Goal: Information Seeking & Learning: Learn about a topic

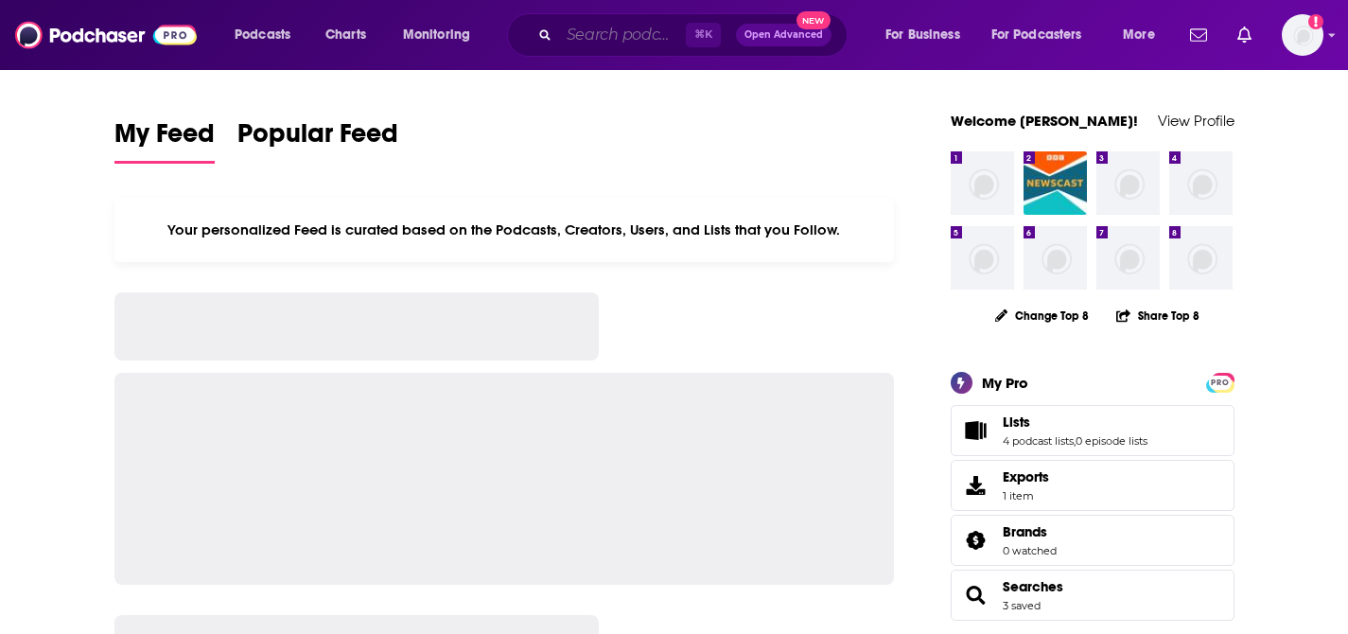
click at [612, 37] on input "Search podcasts, credits, & more..." at bounding box center [622, 35] width 127 height 30
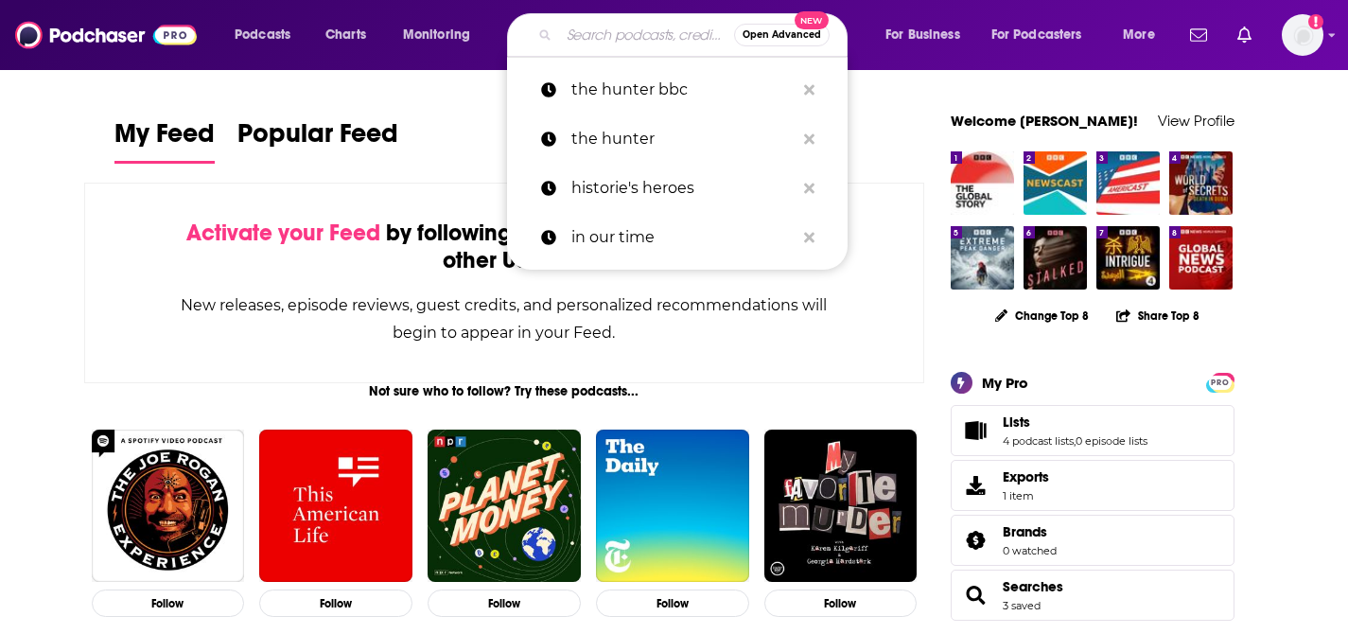
click at [584, 40] on input "Search podcasts, credits, & more..." at bounding box center [646, 35] width 175 height 30
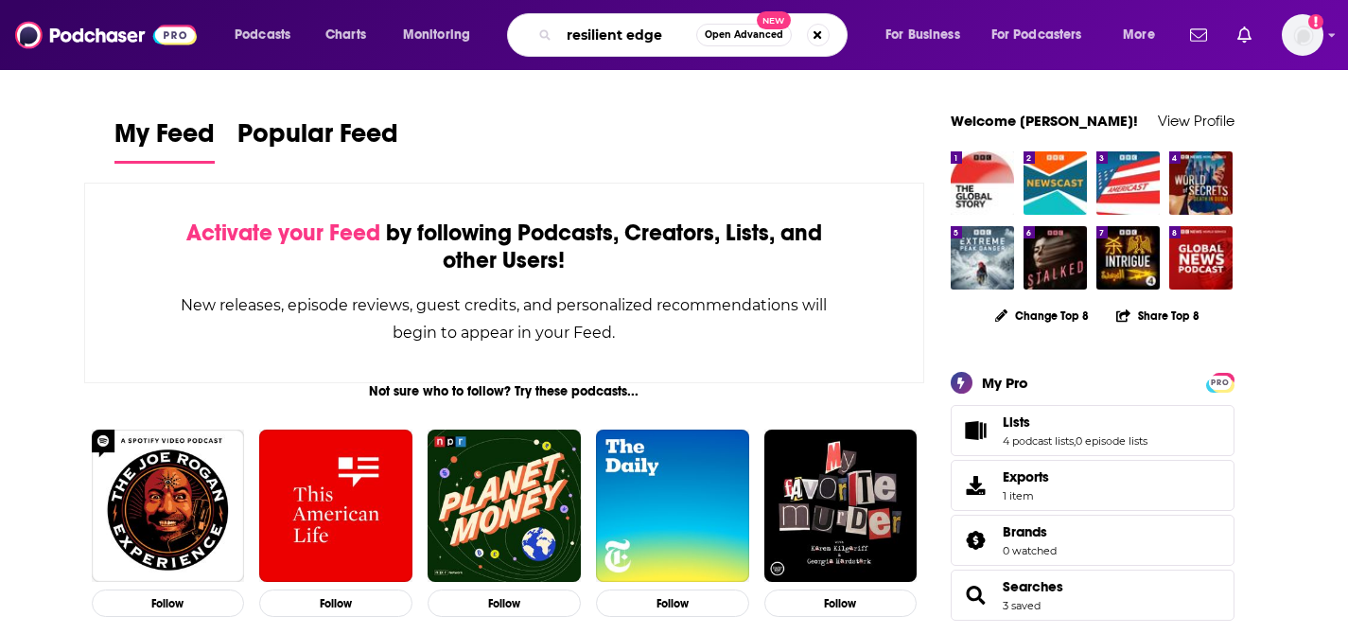
type input "resilient edge"
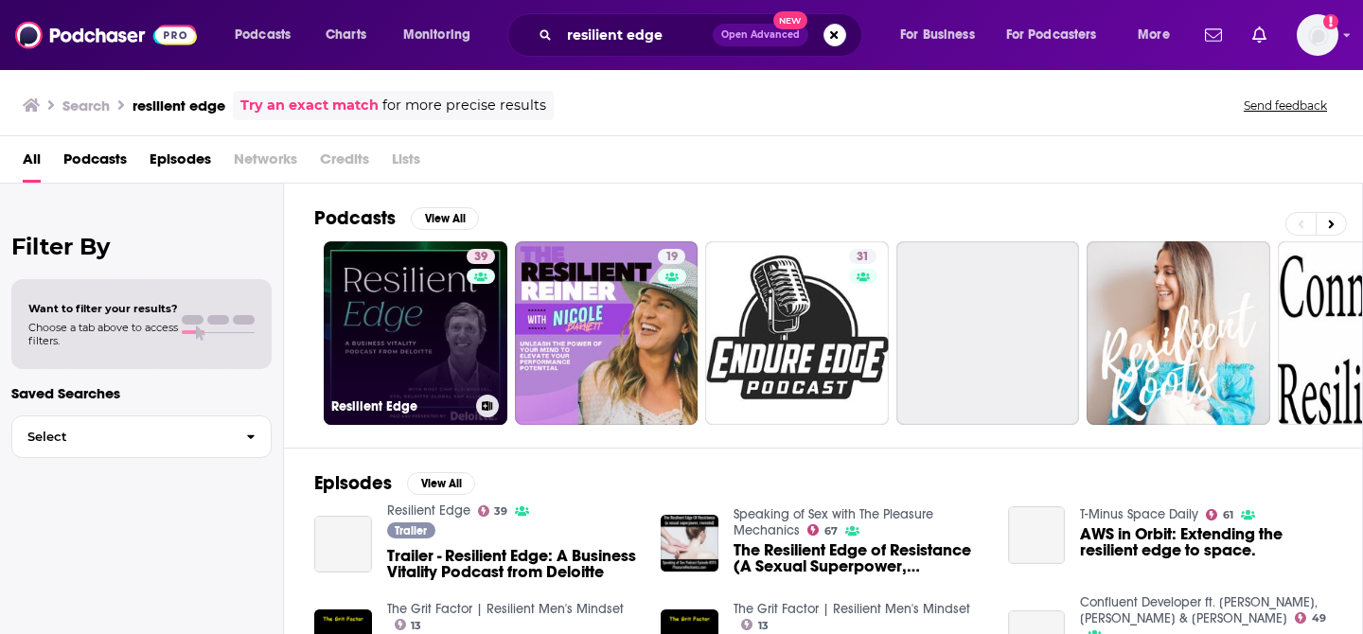
click at [442, 303] on link "39 Resilient Edge" at bounding box center [416, 333] width 184 height 184
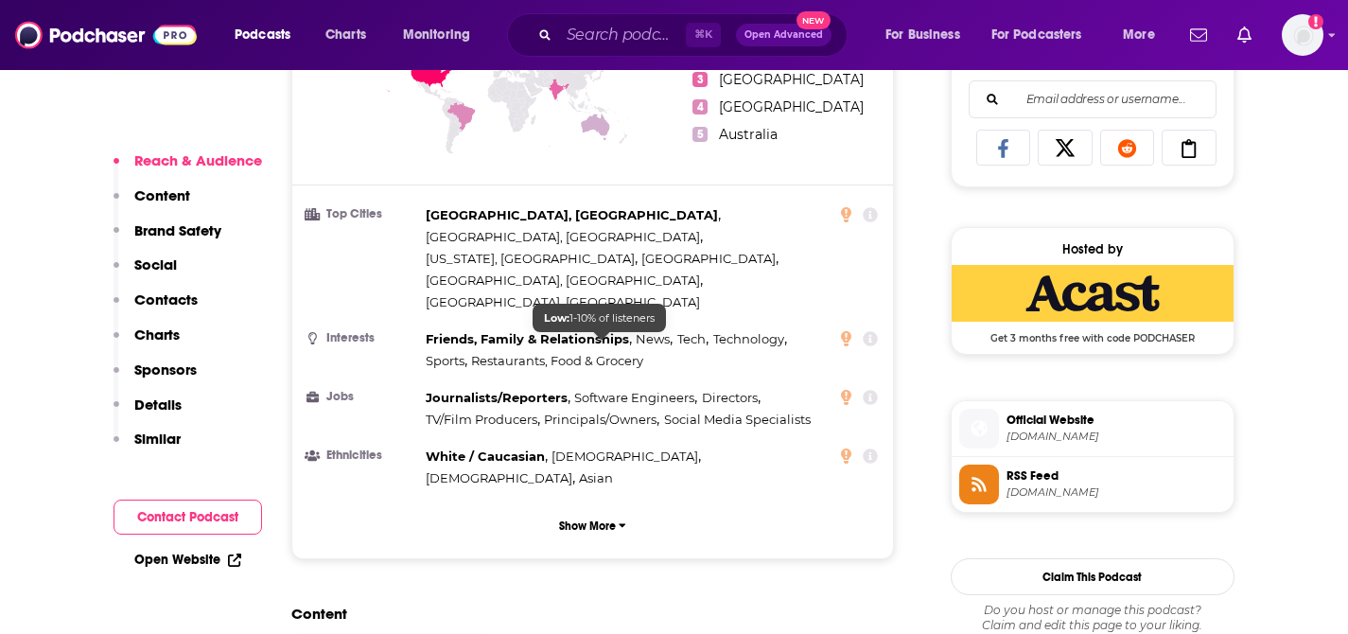
scroll to position [1240, 0]
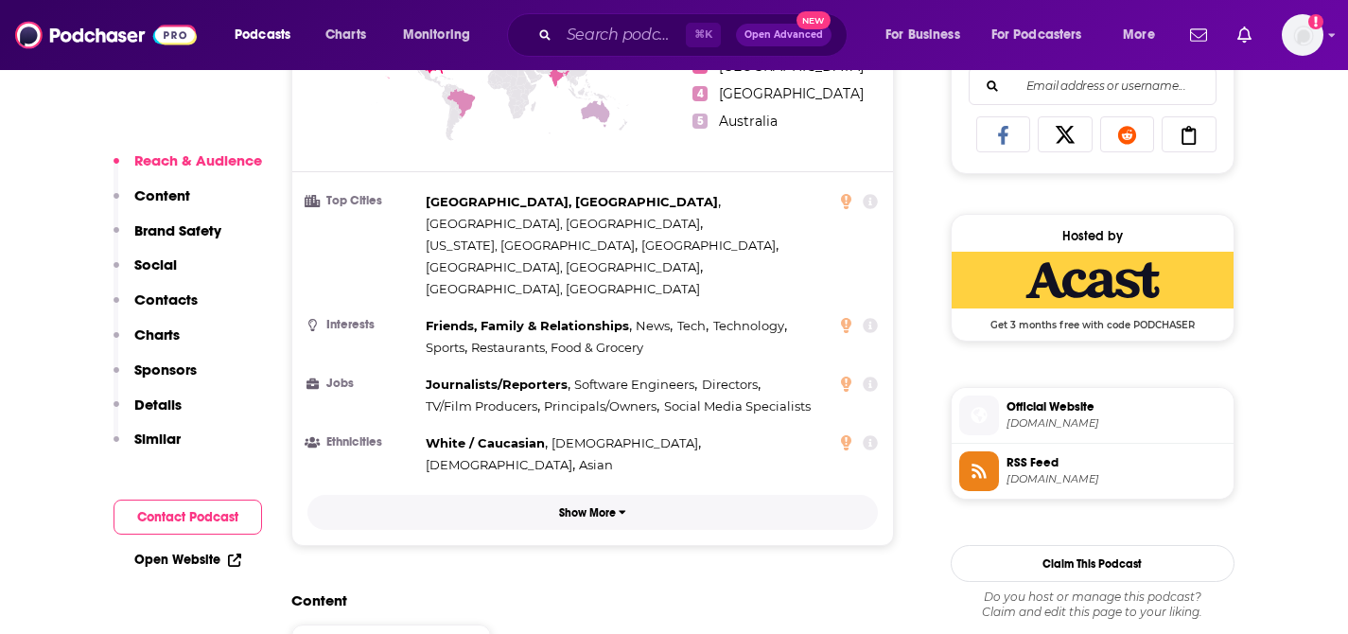
click at [593, 506] on p "Show More" at bounding box center [587, 512] width 57 height 13
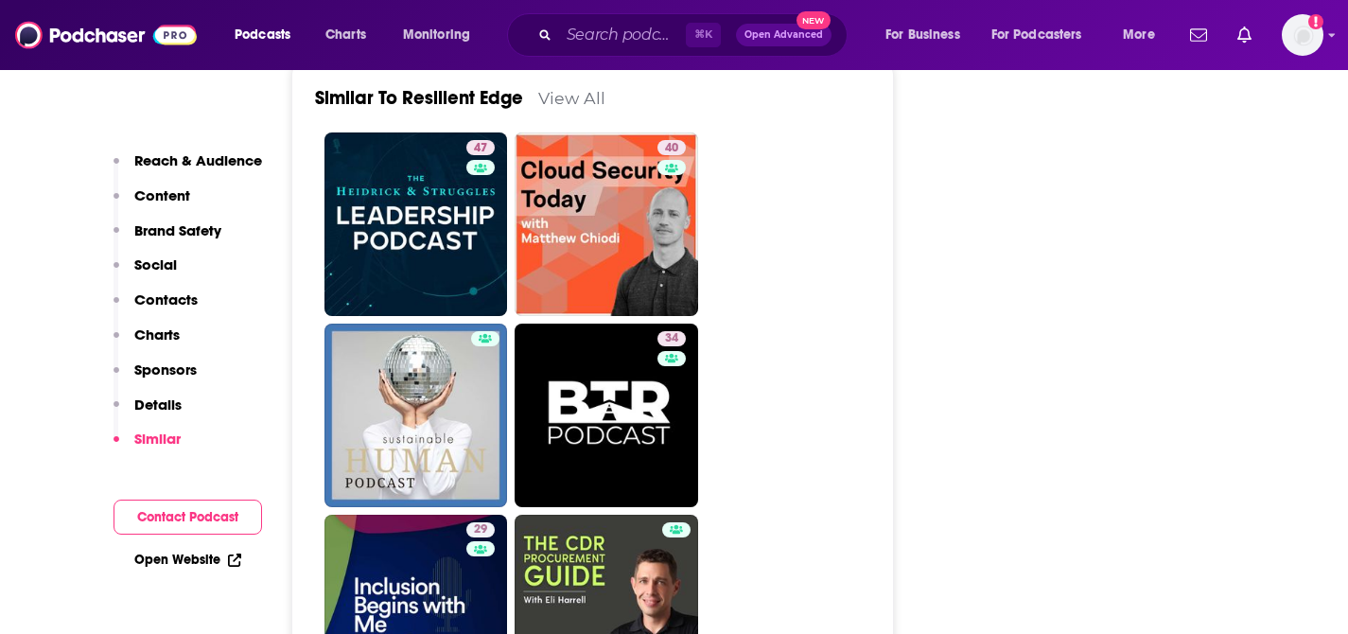
scroll to position [3964, 0]
